Goal: Task Accomplishment & Management: Use online tool/utility

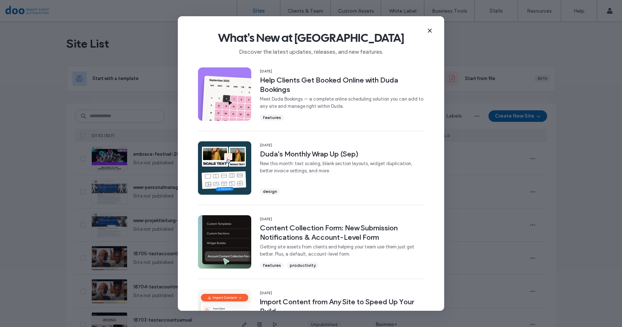
click at [430, 30] on use at bounding box center [429, 30] width 3 height 3
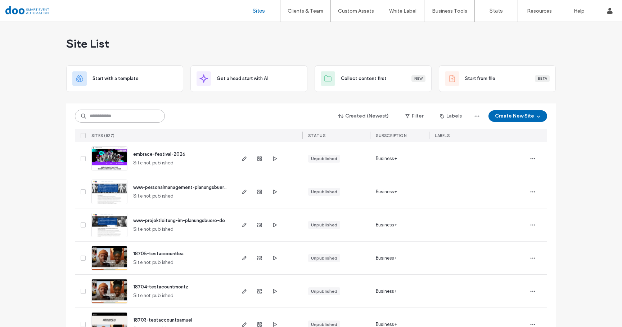
click at [103, 115] on input at bounding box center [120, 115] width 90 height 13
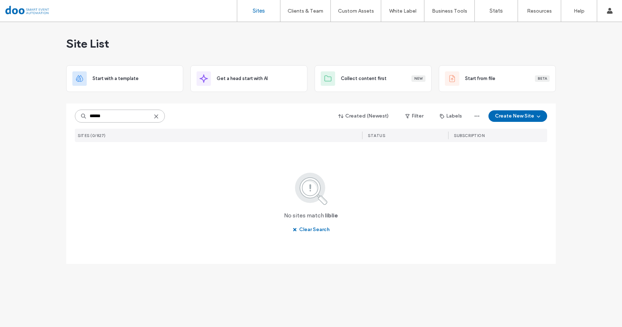
drag, startPoint x: 117, startPoint y: 118, endPoint x: 89, endPoint y: 117, distance: 27.4
click at [89, 117] on input "******" at bounding box center [120, 115] width 90 height 13
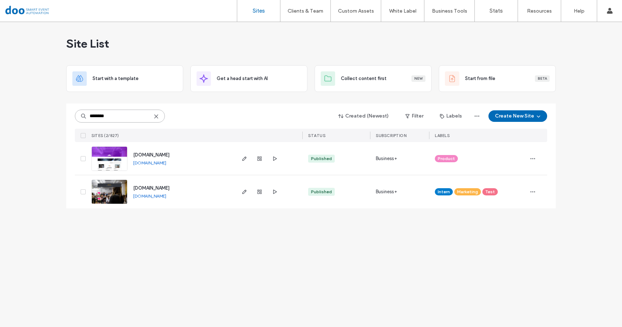
type input "********"
click at [152, 189] on span "[DOMAIN_NAME]" at bounding box center [151, 187] width 36 height 5
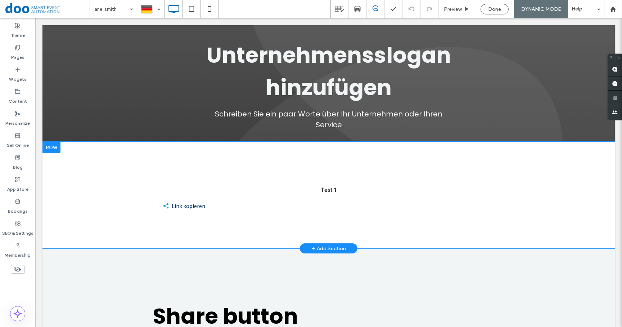
click at [252, 203] on div "Test 1 Link kopieren Click To Paste" at bounding box center [329, 195] width 346 height 35
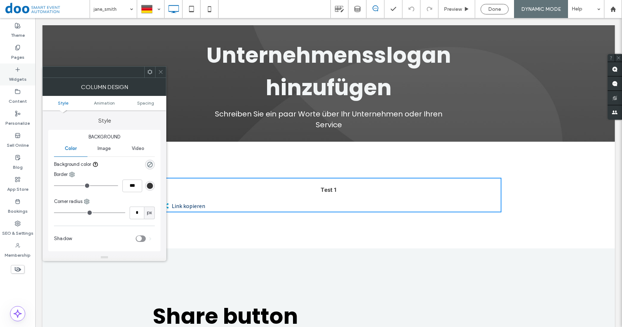
click at [23, 73] on label "Widgets" at bounding box center [18, 77] width 18 height 10
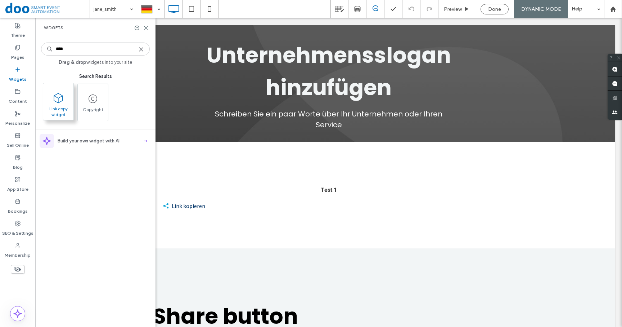
type input "****"
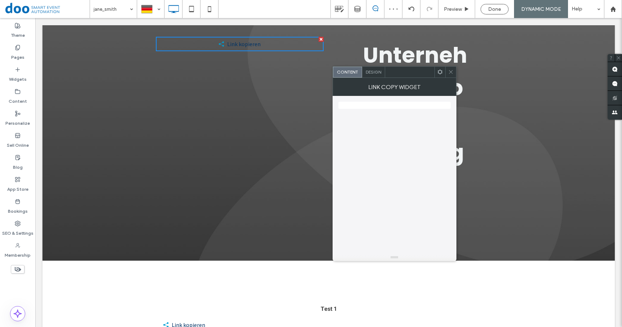
drag, startPoint x: 246, startPoint y: 57, endPoint x: 267, endPoint y: 300, distance: 243.2
drag, startPoint x: 254, startPoint y: 44, endPoint x: 287, endPoint y: 279, distance: 237.8
click at [452, 70] on icon at bounding box center [450, 71] width 5 height 5
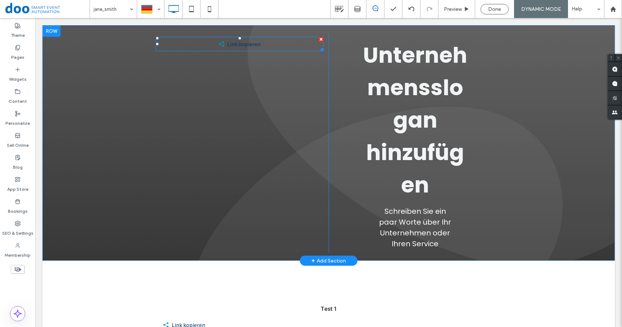
click at [239, 49] on span at bounding box center [240, 44] width 168 height 14
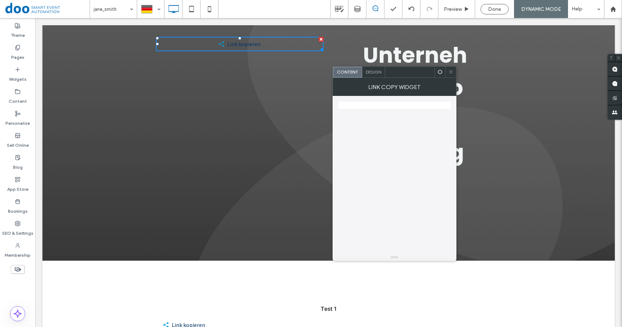
drag, startPoint x: 240, startPoint y: 44, endPoint x: 276, endPoint y: 294, distance: 252.4
click at [451, 71] on icon at bounding box center [450, 71] width 5 height 5
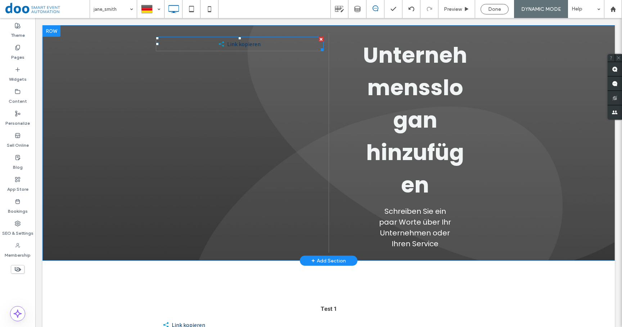
click at [297, 48] on span at bounding box center [240, 44] width 168 height 14
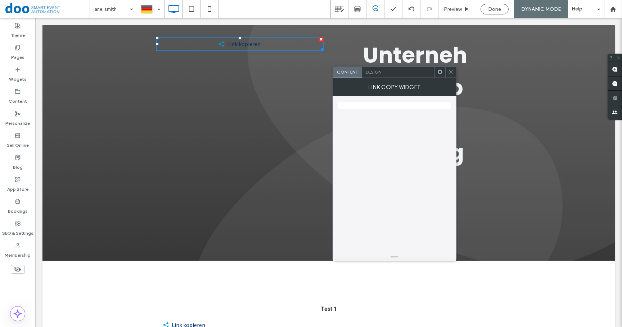
click at [319, 39] on div at bounding box center [321, 39] width 5 height 5
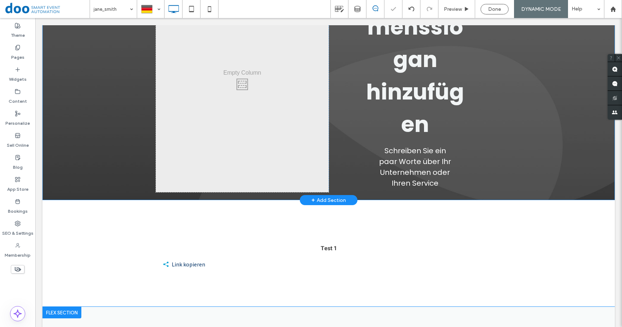
scroll to position [120, 0]
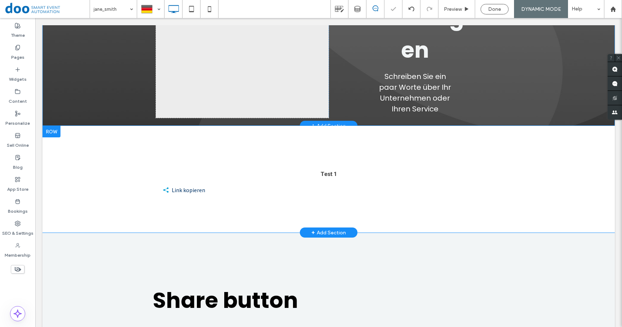
click at [265, 198] on div "Test 1 Link kopieren Click To Paste Row + Add Section" at bounding box center [328, 179] width 573 height 107
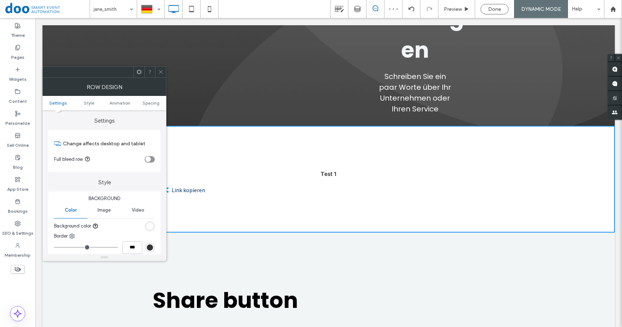
click at [265, 198] on div "Test 1 Link kopieren Click To Paste Row + Add Section" at bounding box center [328, 179] width 573 height 107
click at [162, 71] on use at bounding box center [161, 72] width 4 height 4
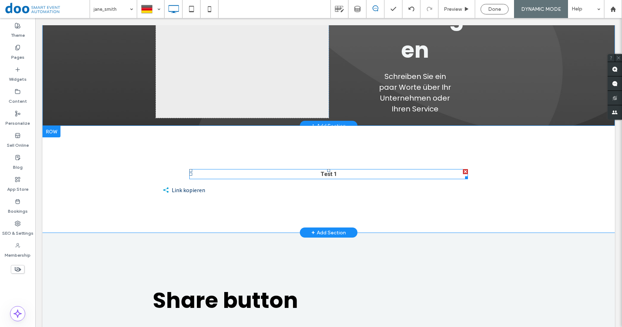
click at [228, 177] on p "Test 1" at bounding box center [328, 174] width 279 height 9
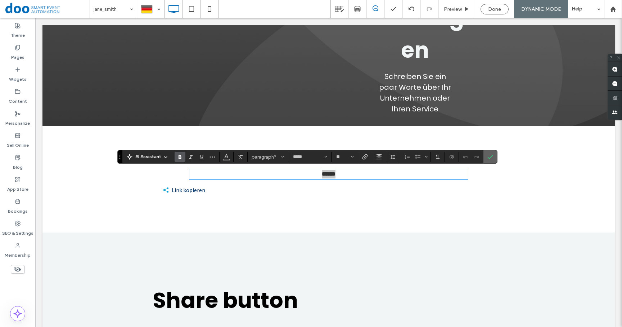
click at [490, 155] on icon "Confirm" at bounding box center [491, 157] width 6 height 6
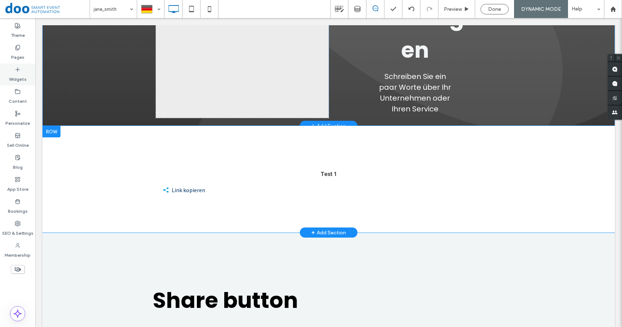
click at [24, 75] on label "Widgets" at bounding box center [18, 77] width 18 height 10
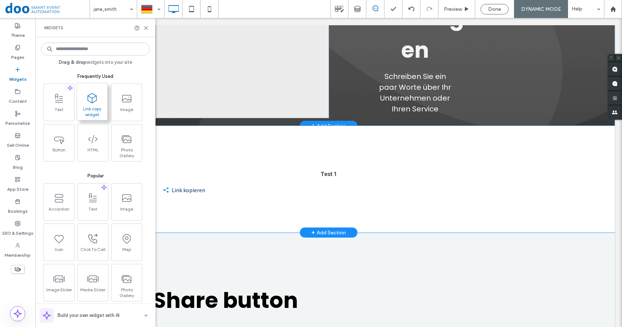
click at [89, 109] on span "Link copy widget" at bounding box center [92, 111] width 30 height 10
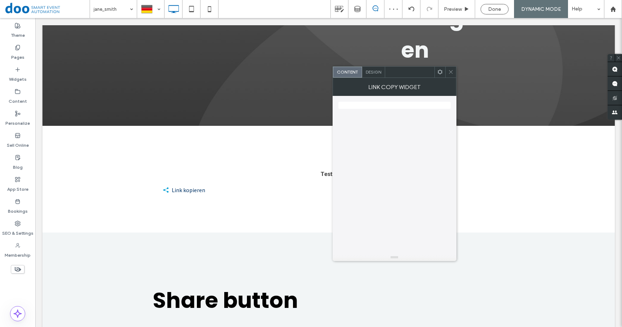
scroll to position [0, 0]
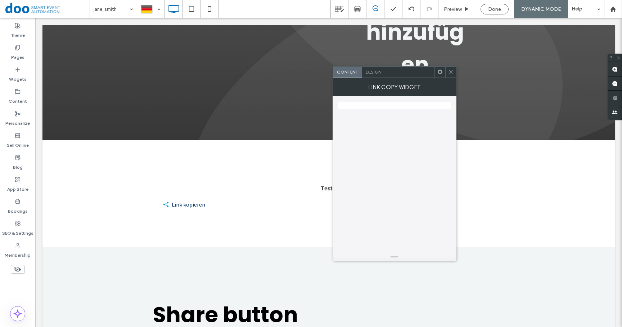
click at [453, 71] on icon at bounding box center [450, 71] width 5 height 5
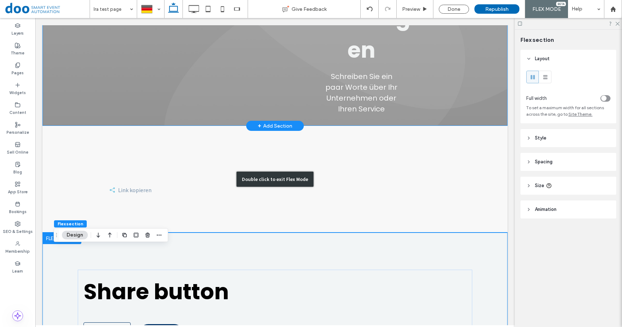
scroll to position [167, 0]
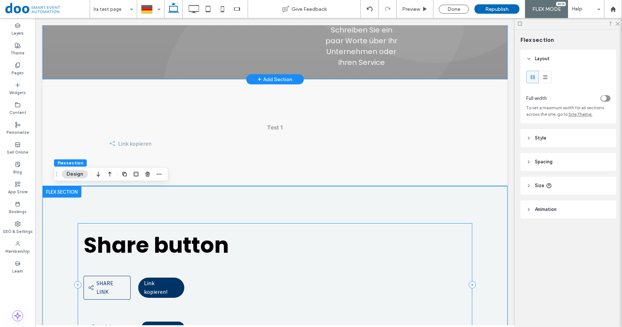
click at [260, 224] on div "Share button Share link Share link Link kopieren! Link kopieren Link kopiert !" at bounding box center [275, 284] width 395 height 123
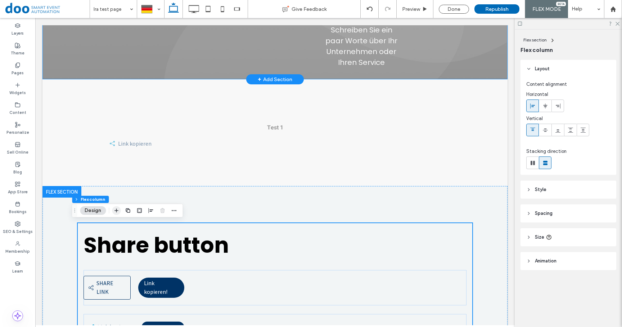
click at [117, 209] on use "button" at bounding box center [117, 211] width 4 height 4
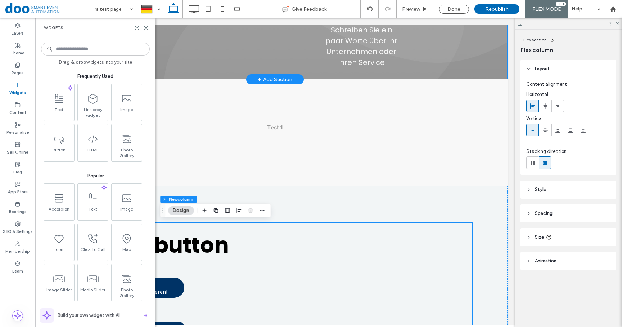
click at [87, 46] on input at bounding box center [95, 48] width 109 height 13
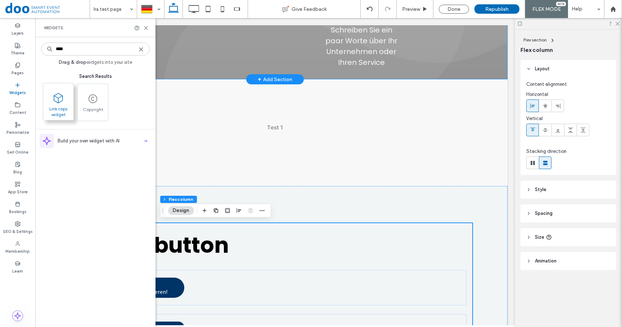
type input "****"
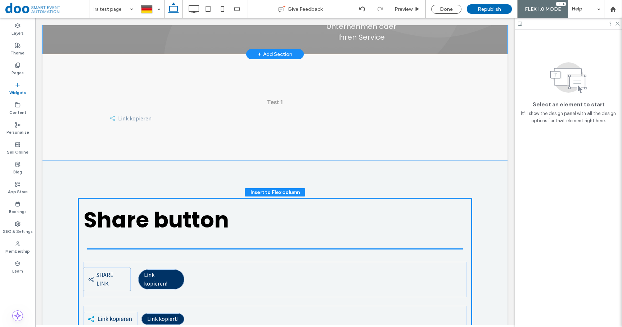
scroll to position [196, 0]
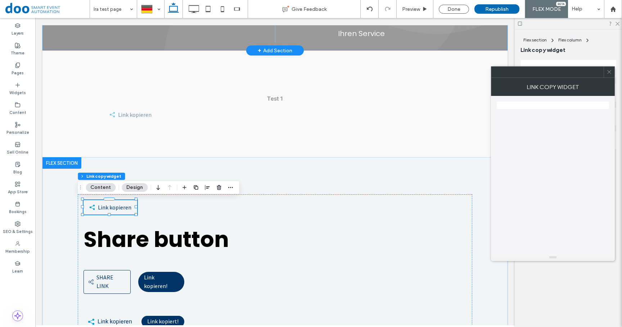
click at [610, 73] on icon at bounding box center [609, 71] width 5 height 5
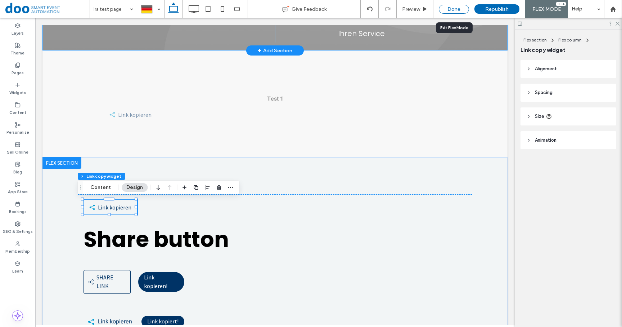
click at [450, 9] on div "Done" at bounding box center [454, 9] width 30 height 9
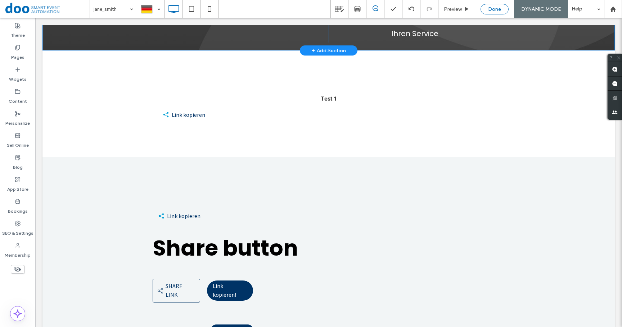
click at [493, 9] on span "Done" at bounding box center [494, 9] width 13 height 6
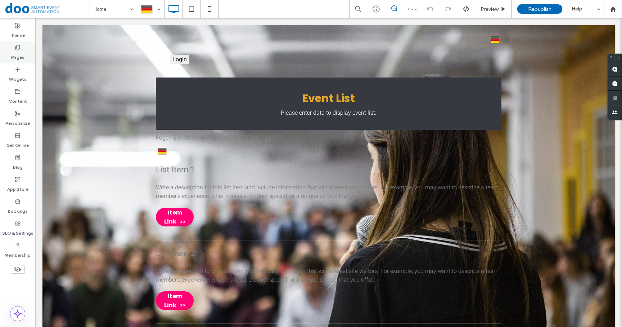
click at [17, 53] on label "Pages" at bounding box center [17, 55] width 13 height 10
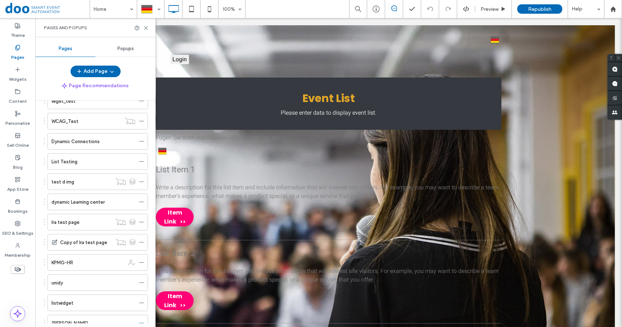
scroll to position [584, 0]
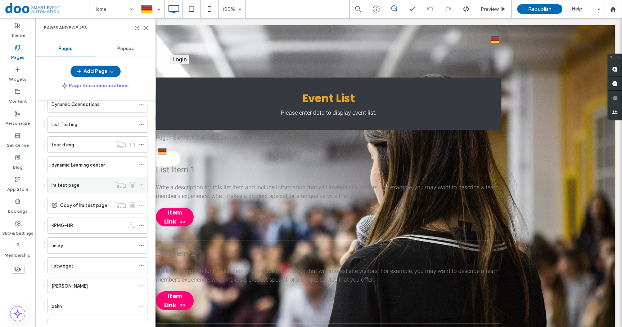
click at [67, 181] on label "Ira test page" at bounding box center [65, 185] width 28 height 13
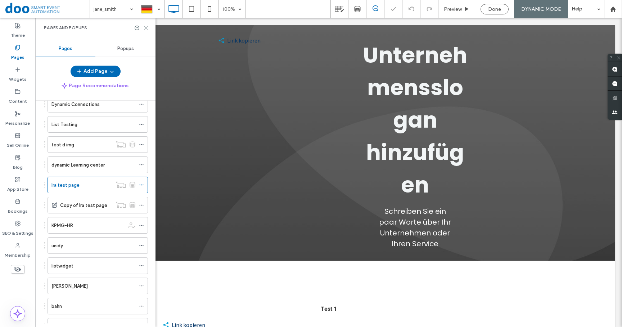
click at [149, 27] on icon at bounding box center [145, 27] width 5 height 5
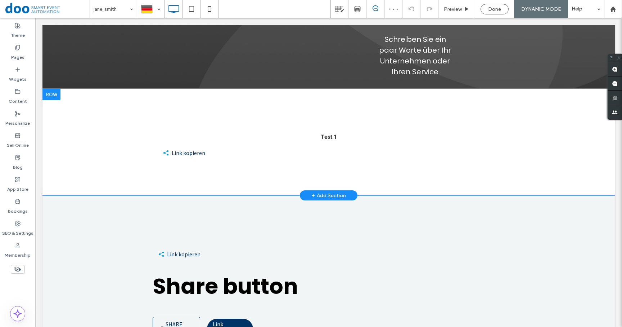
scroll to position [179, 0]
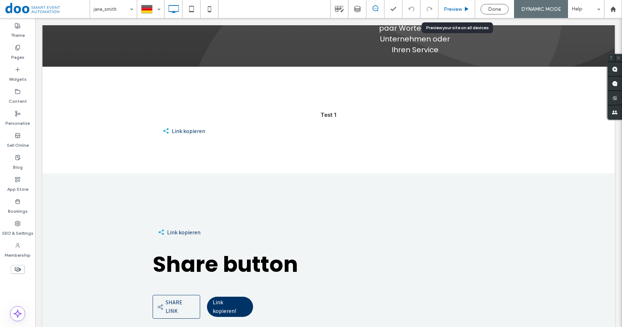
click at [451, 8] on span "Preview" at bounding box center [453, 9] width 18 height 6
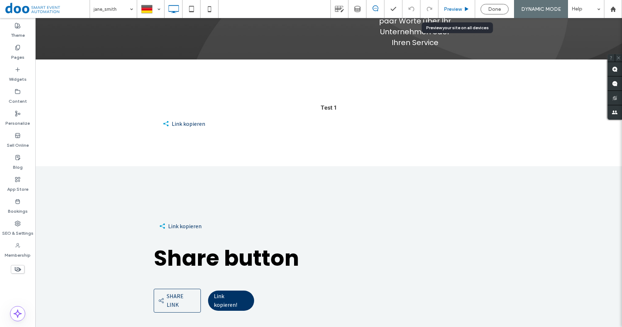
scroll to position [14, 0]
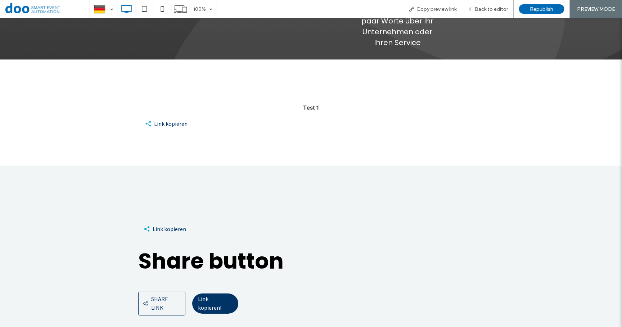
click at [158, 228] on button "Link kopieren" at bounding box center [165, 228] width 54 height 14
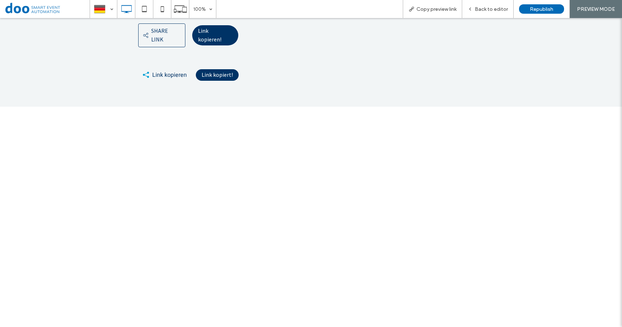
scroll to position [537, 0]
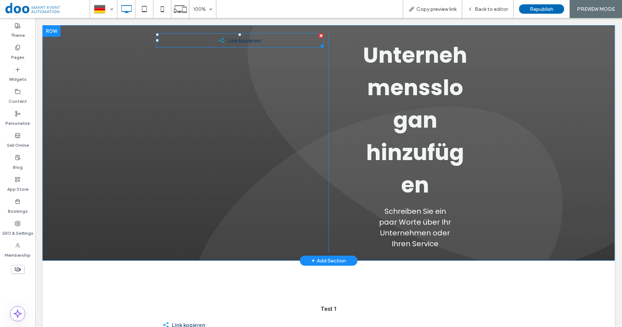
click at [249, 33] on span at bounding box center [240, 40] width 168 height 14
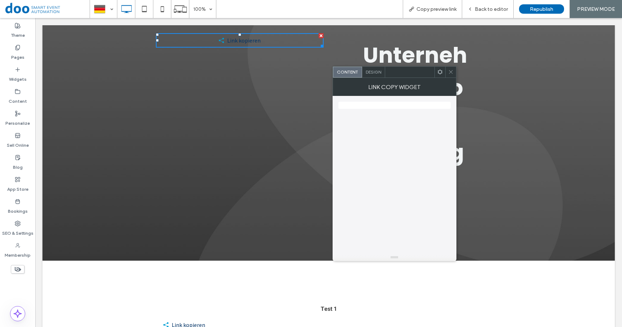
click at [319, 35] on div at bounding box center [321, 35] width 5 height 5
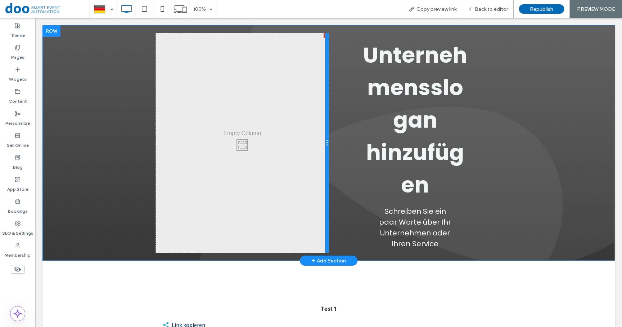
click at [325, 38] on div at bounding box center [327, 142] width 4 height 219
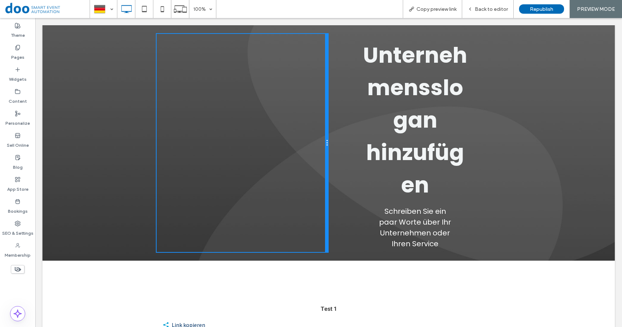
click at [325, 40] on div at bounding box center [327, 142] width 4 height 219
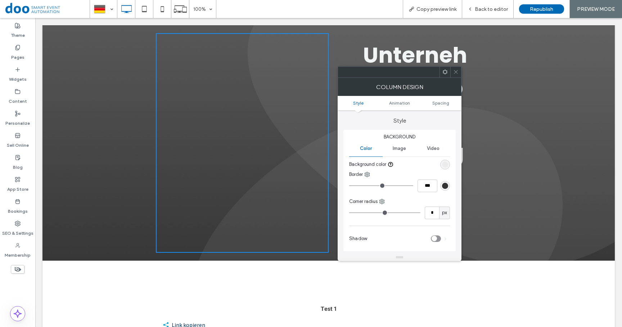
click at [458, 73] on icon at bounding box center [455, 71] width 5 height 5
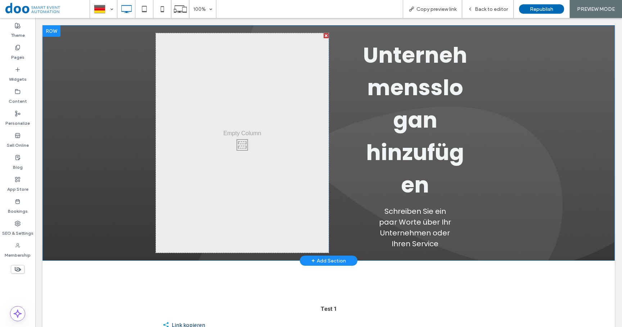
click at [324, 35] on div at bounding box center [326, 35] width 5 height 5
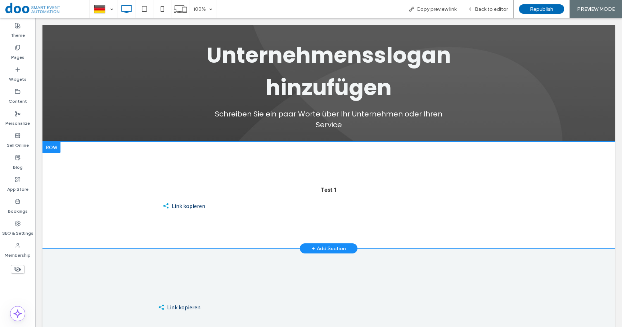
scroll to position [14, 0]
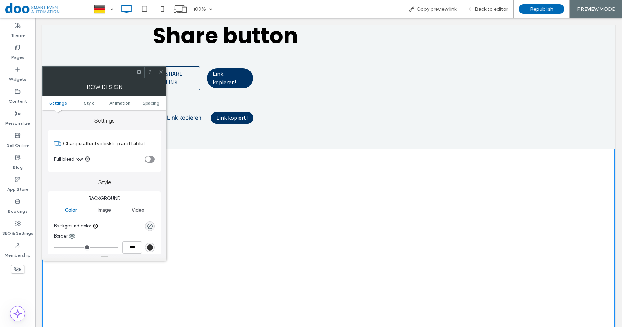
scroll to position [226, 0]
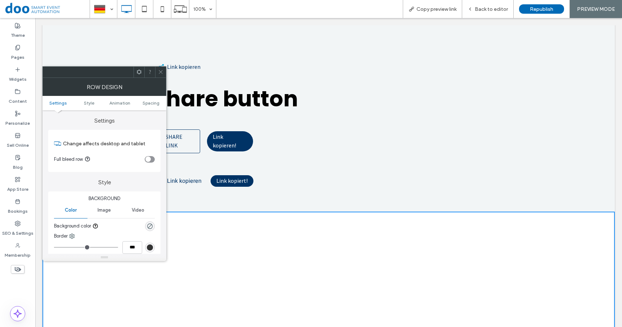
click at [159, 71] on icon at bounding box center [160, 71] width 5 height 5
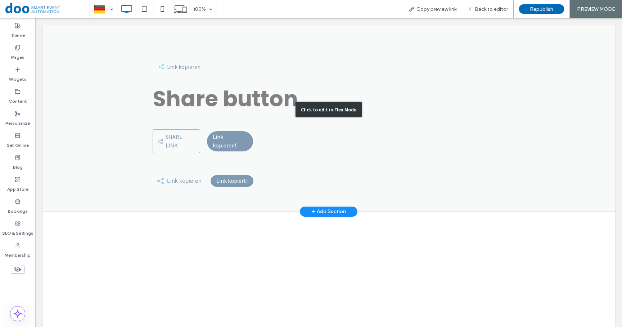
click at [69, 126] on div "Click to edit in Flex Mode" at bounding box center [328, 109] width 573 height 203
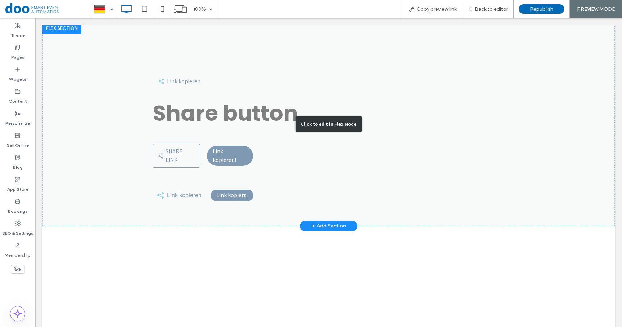
scroll to position [189, 0]
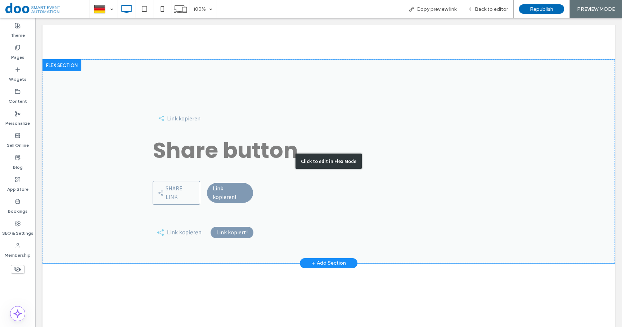
click at [77, 120] on div "Click to edit in Flex Mode" at bounding box center [328, 160] width 573 height 203
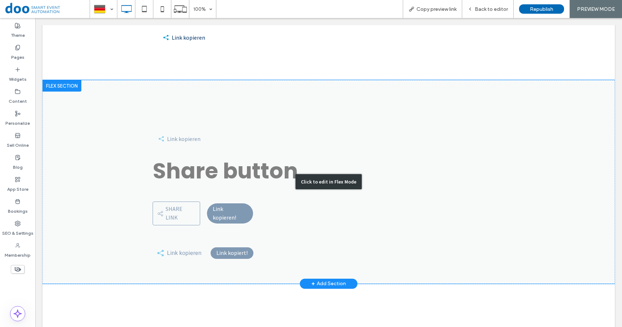
scroll to position [163, 0]
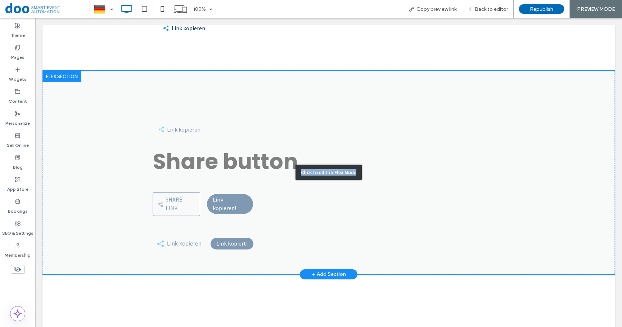
drag, startPoint x: 57, startPoint y: 130, endPoint x: 57, endPoint y: 194, distance: 64.1
click at [57, 194] on div "Click to edit in Flex Mode" at bounding box center [328, 172] width 573 height 203
click at [67, 72] on div at bounding box center [61, 77] width 39 height 12
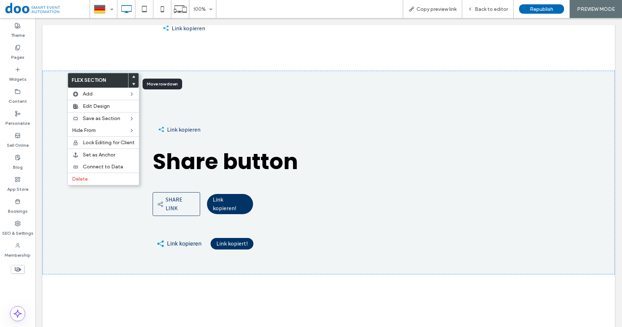
click at [133, 83] on use at bounding box center [133, 84] width 3 height 2
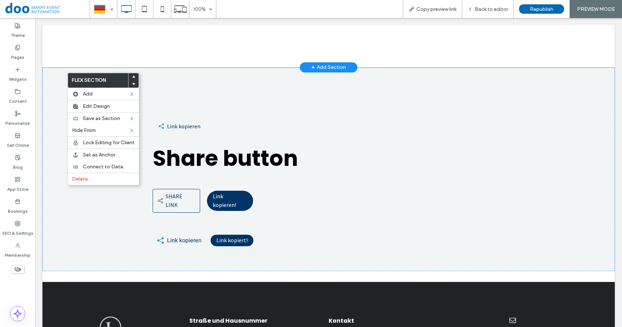
scroll to position [623, 0]
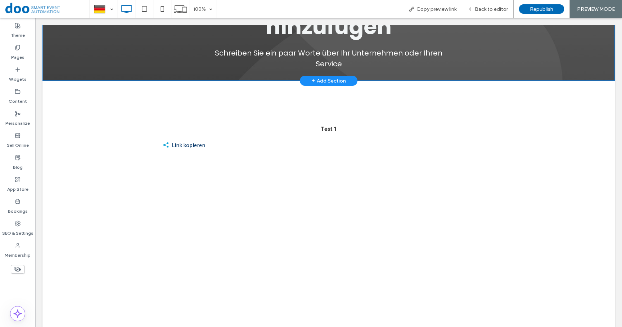
scroll to position [19, 0]
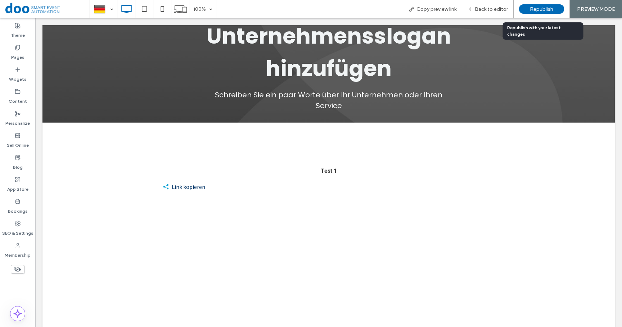
click at [548, 10] on span "Republish" at bounding box center [541, 9] width 23 height 6
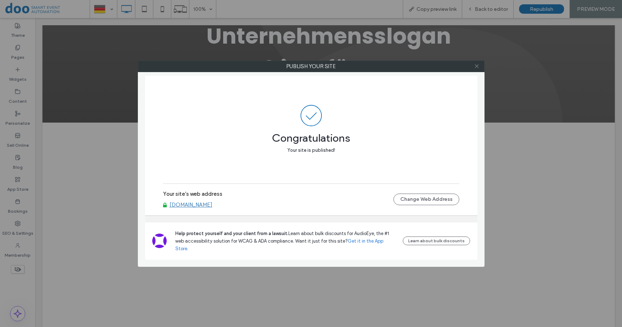
click at [478, 66] on icon at bounding box center [476, 65] width 5 height 5
